Goal: Task Accomplishment & Management: Manage account settings

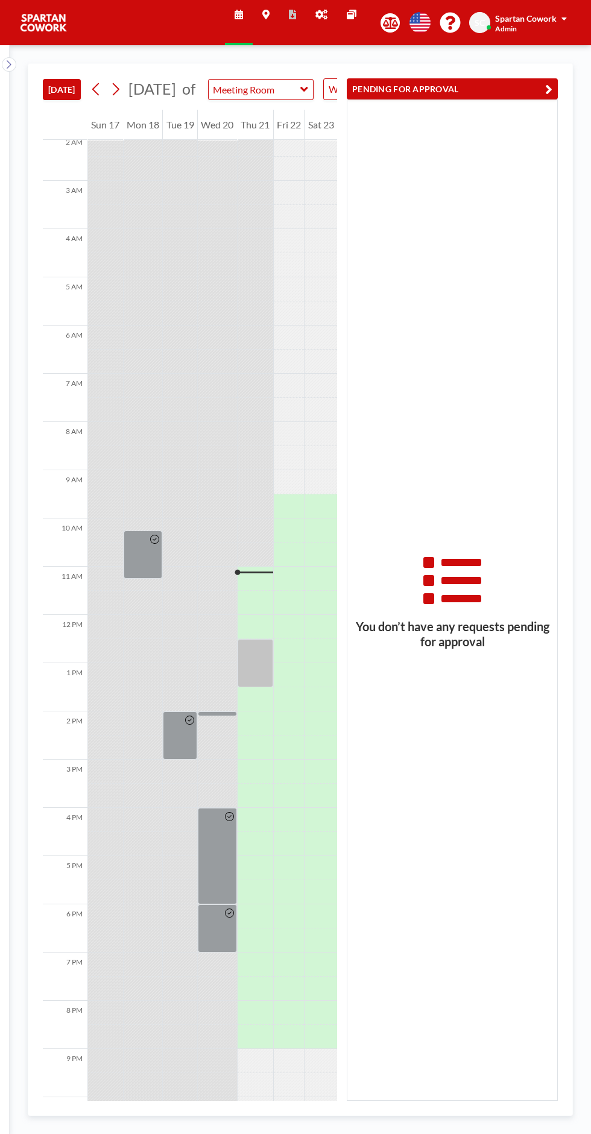
scroll to position [121, 0]
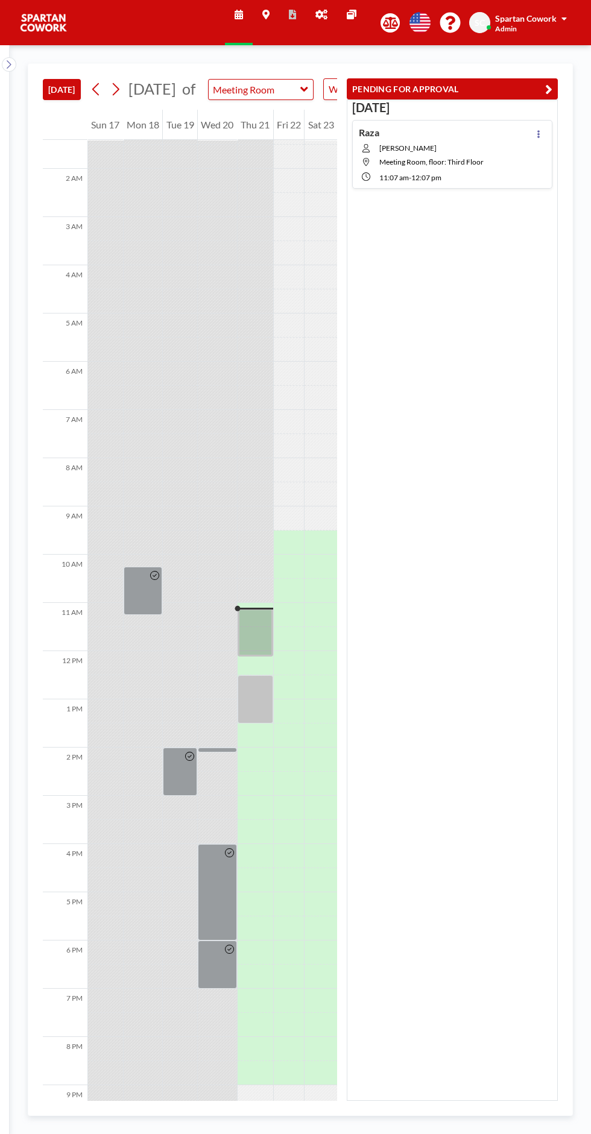
scroll to position [121, 0]
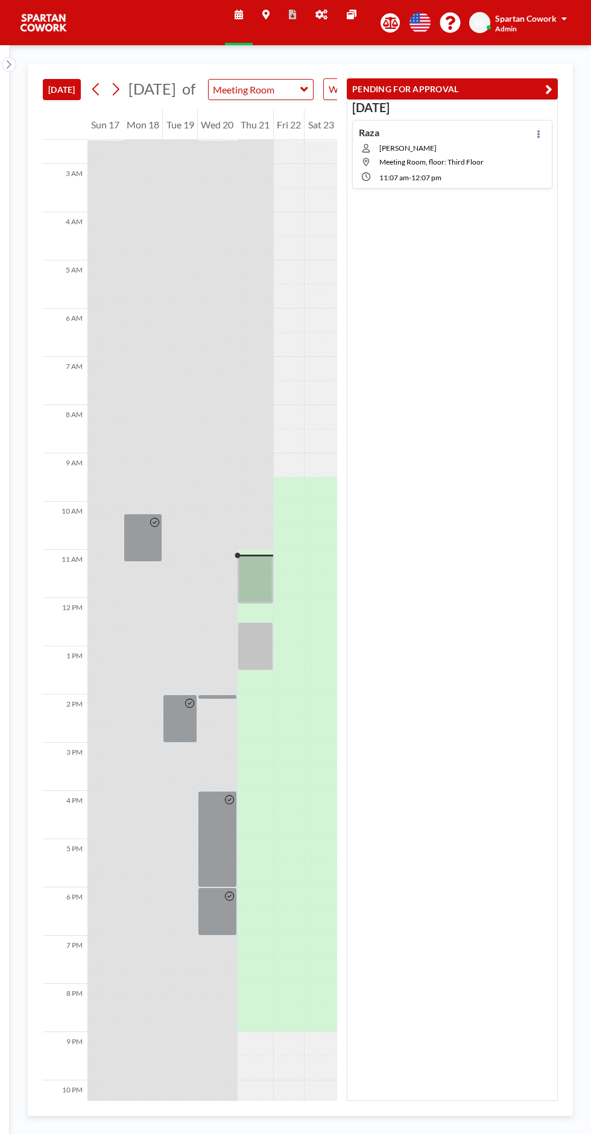
click at [543, 140] on div at bounding box center [538, 154] width 14 height 55
click at [551, 142] on div "Raza [PERSON_NAME] Meeting Room, floor: Third Floor 11:07 AM - 12:07 PM" at bounding box center [452, 154] width 200 height 69
click at [541, 106] on h3 "[DATE]" at bounding box center [452, 107] width 200 height 15
click at [538, 104] on h3 "[DATE]" at bounding box center [452, 107] width 200 height 15
click at [538, 133] on icon at bounding box center [538, 134] width 2 height 8
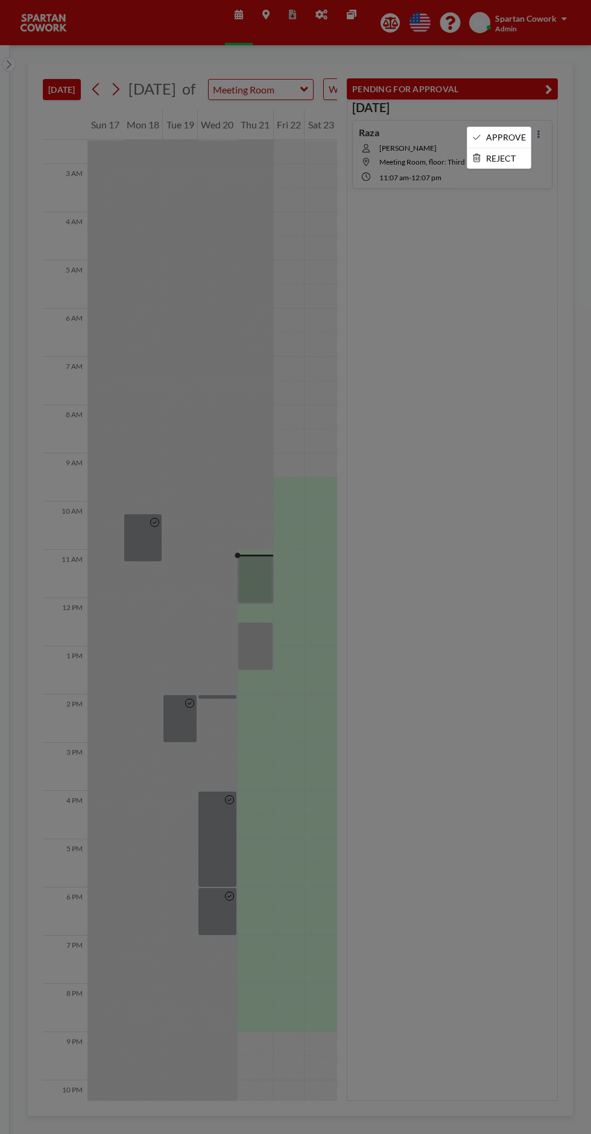
click at [513, 136] on li "APPROVE" at bounding box center [498, 137] width 63 height 21
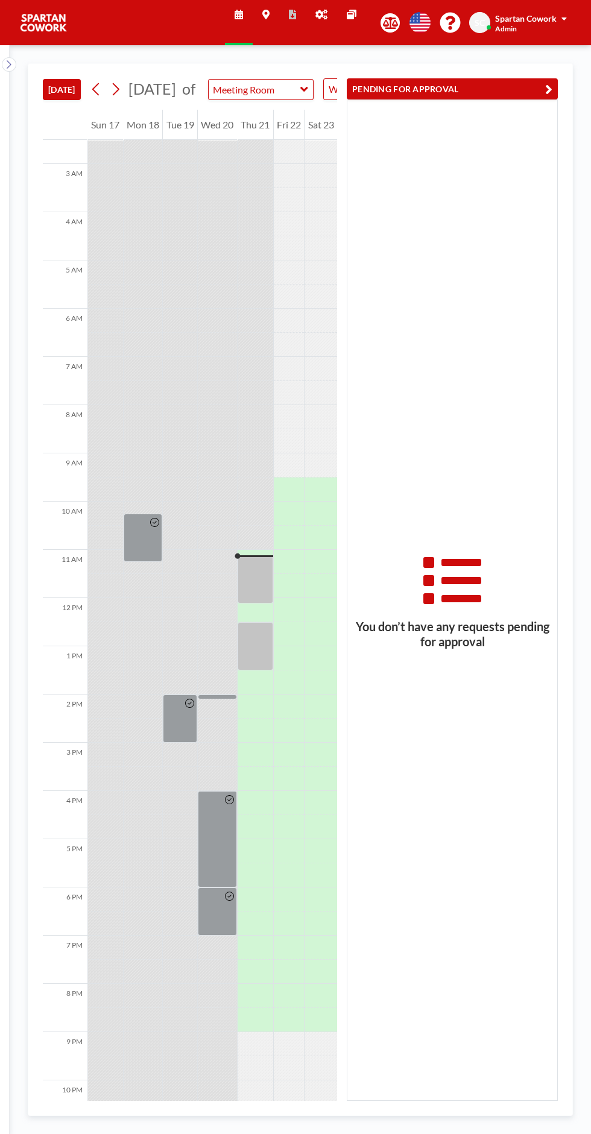
click at [271, 591] on div at bounding box center [256, 579] width 36 height 48
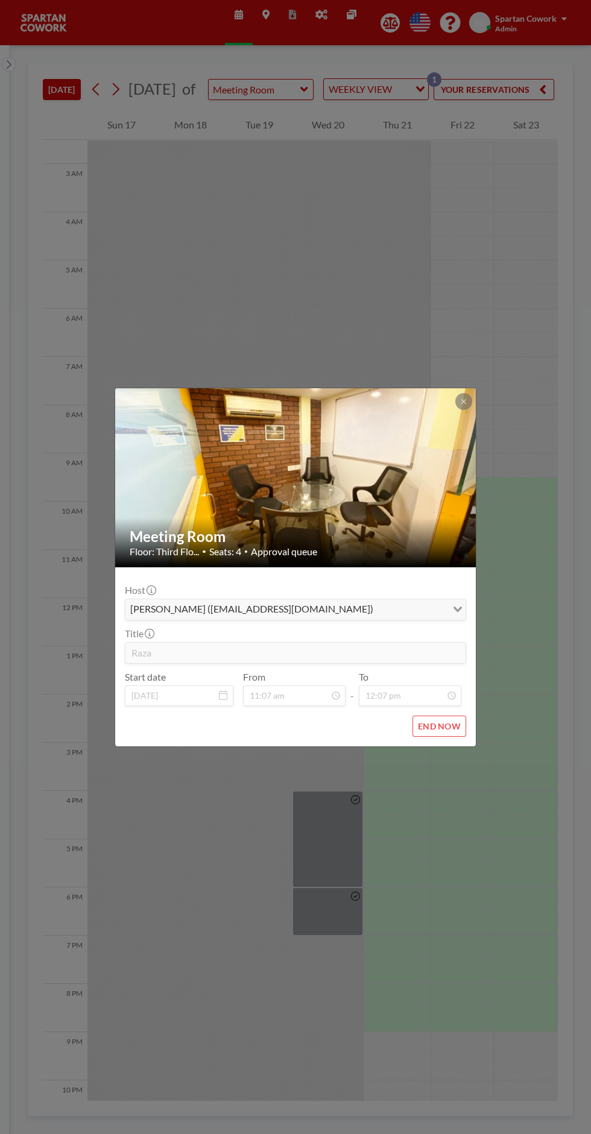
click at [464, 401] on icon at bounding box center [463, 401] width 4 height 4
